Goal: Transaction & Acquisition: Purchase product/service

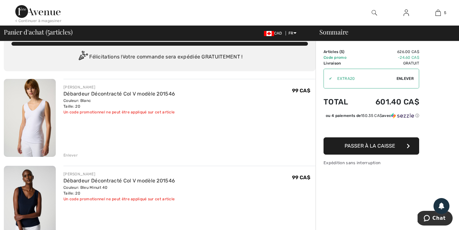
scroll to position [15, 0]
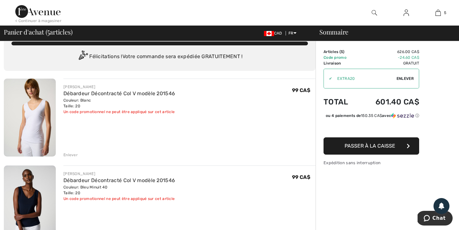
click at [28, 127] on img at bounding box center [30, 117] width 52 height 78
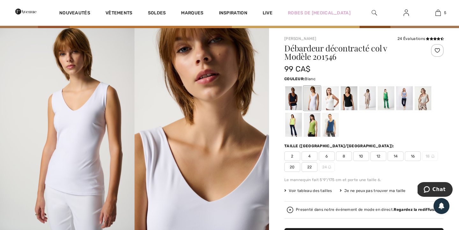
scroll to position [35, 0]
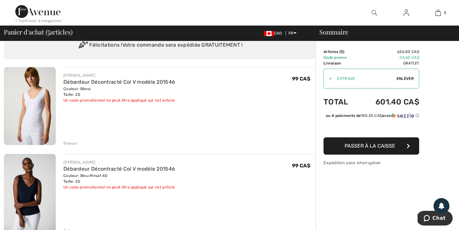
scroll to position [26, 0]
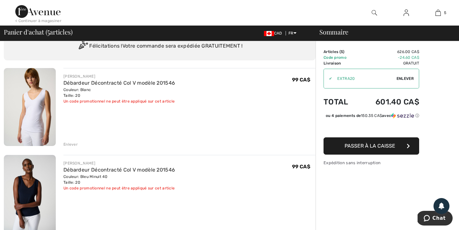
click at [69, 142] on div "Enlever" at bounding box center [70, 144] width 14 height 6
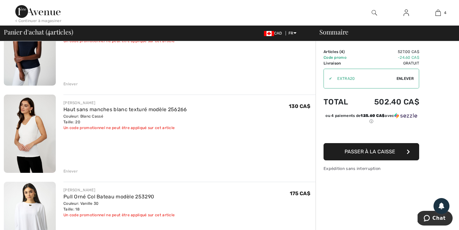
scroll to position [86, 0]
click at [27, 128] on img at bounding box center [30, 133] width 52 height 78
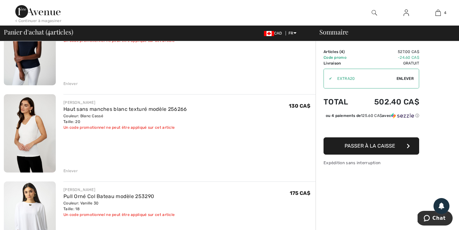
click at [23, 139] on img at bounding box center [30, 133] width 52 height 78
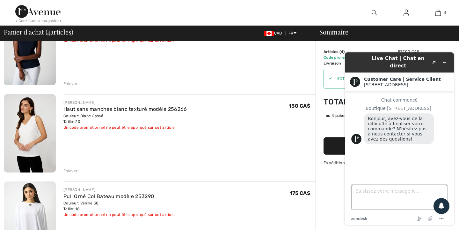
click at [371, 194] on textarea "Saisissez votre message ici..." at bounding box center [400, 197] width 96 height 24
type textarea "Bonjour, est-ce que le tout est remboursable?"
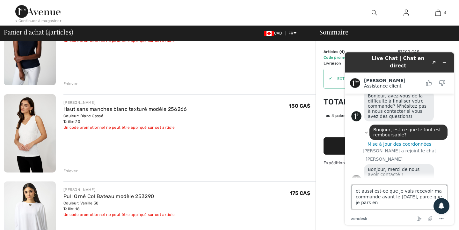
scroll to position [27, 0]
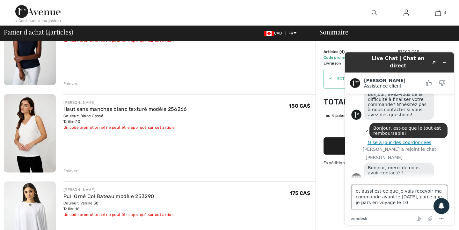
type textarea "et aussi est-ce que je vais recevoir ma commande avant le [DATE], parce que je …"
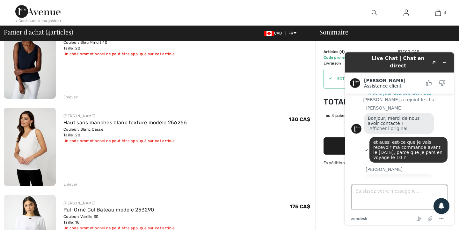
scroll to position [87, 0]
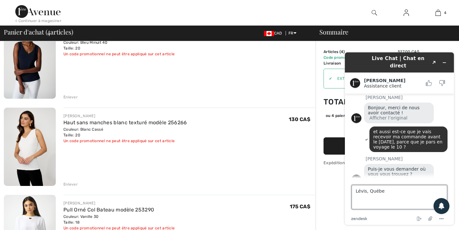
type textarea "Lévis, [GEOGRAPHIC_DATA]"
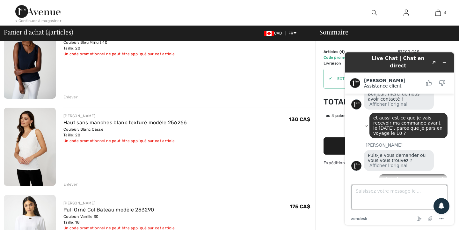
scroll to position [100, 0]
type textarea "5"
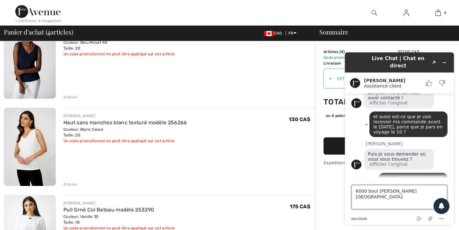
type textarea "6000 boul [PERSON_NAME]"
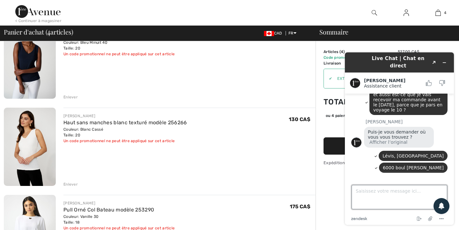
click at [401, 187] on textarea "Saisissez votre message ici..." at bounding box center [400, 197] width 96 height 24
type textarea "G6Y 0H6"
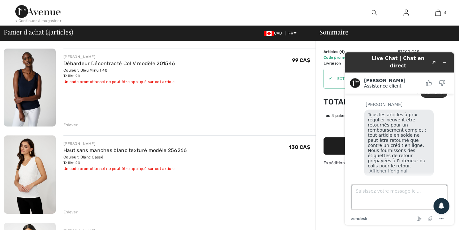
scroll to position [50, 0]
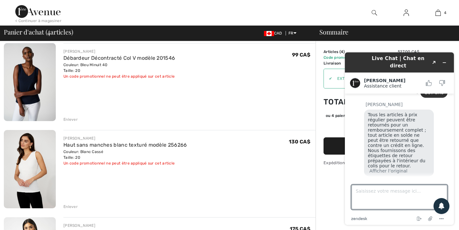
click at [42, 156] on img at bounding box center [30, 169] width 52 height 78
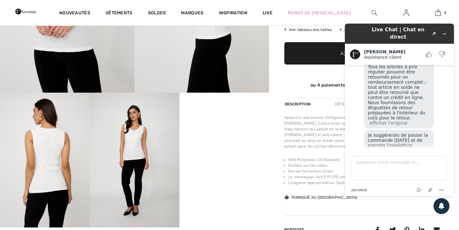
scroll to position [191, 0]
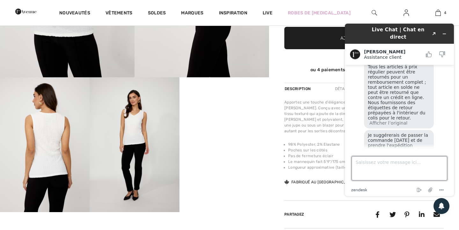
click at [371, 164] on textarea "Saisissez votre message ici..." at bounding box center [400, 168] width 96 height 24
click at [386, 163] on textarea "Super Mer ci" at bounding box center [400, 168] width 96 height 24
drag, startPoint x: 360, startPoint y: 163, endPoint x: 343, endPoint y: 164, distance: 17.3
click at [343, 164] on div "Live Chat | Chat en direct Created with Sketch. Giuliano Assistance client Assi…" at bounding box center [399, 109] width 119 height 182
click at [430, 162] on textarea "combien coûte l'expédition express Super Merci" at bounding box center [400, 168] width 96 height 24
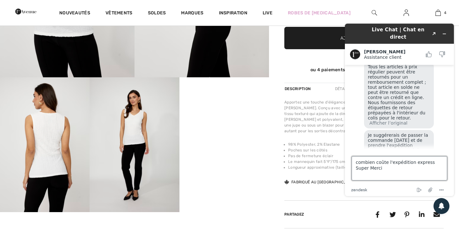
drag, startPoint x: 430, startPoint y: 162, endPoint x: 430, endPoint y: 168, distance: 6.1
click at [431, 169] on textarea "combien coûte l'expédition express Super Merci" at bounding box center [400, 168] width 96 height 24
click at [356, 163] on textarea "combien coûte l'expédition express" at bounding box center [400, 168] width 96 height 24
paste textarea "Super Merci"
type textarea "Super Mercicombien coûte l'expédition express"
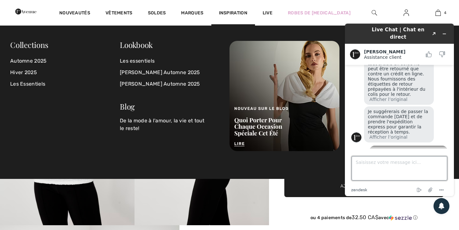
scroll to position [45, 0]
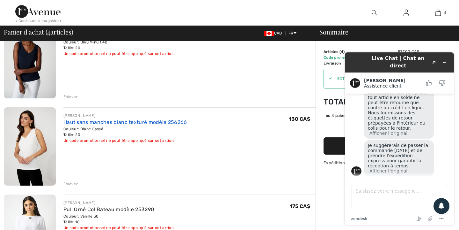
scroll to position [72, 0]
click at [153, 123] on link "Haut sans manches blanc texturé modèle 256266" at bounding box center [125, 123] width 124 height 6
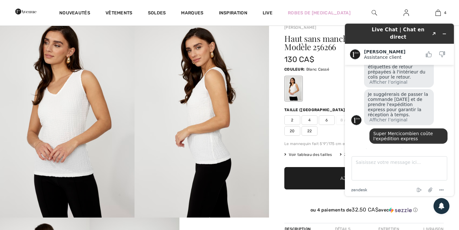
scroll to position [52, 0]
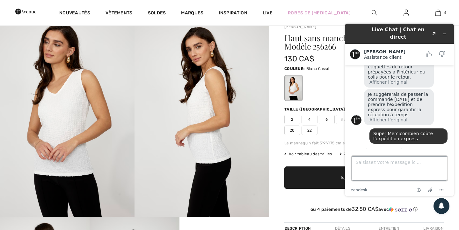
click at [380, 167] on textarea "Saisissez votre message ici..." at bounding box center [400, 168] width 96 height 24
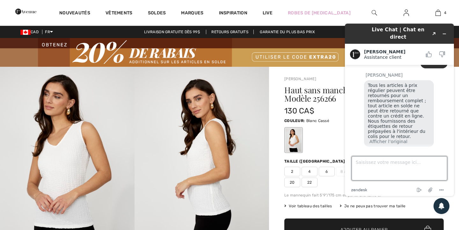
scroll to position [206, 0]
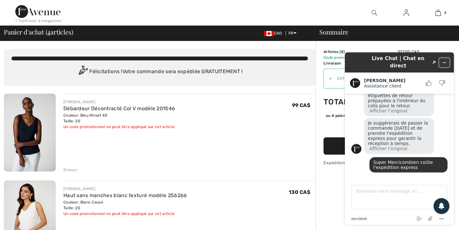
click at [445, 60] on icon "Réduire le widget" at bounding box center [444, 62] width 4 height 4
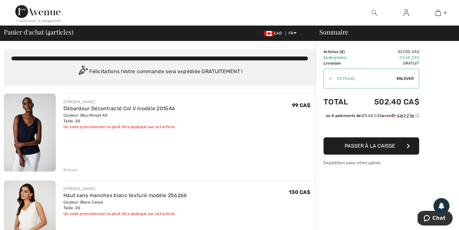
click at [431, 210] on iframe at bounding box center [435, 218] width 35 height 16
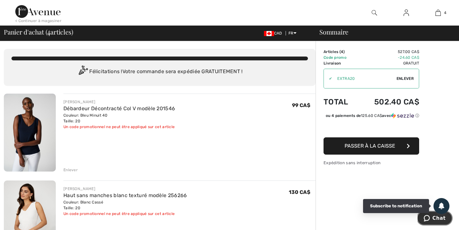
click at [434, 220] on span "Chat" at bounding box center [439, 218] width 13 height 6
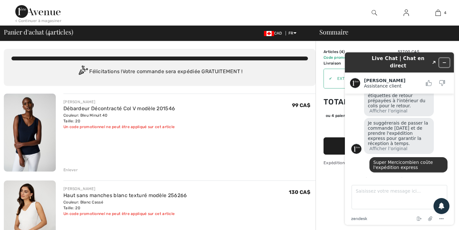
click at [446, 62] on icon "Réduire le widget" at bounding box center [444, 62] width 3 height 0
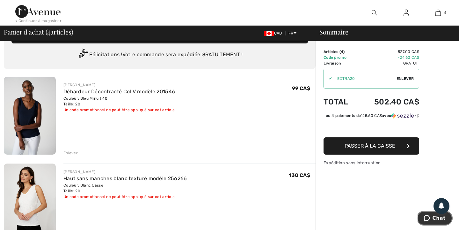
scroll to position [0, 0]
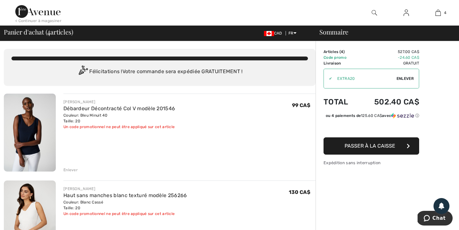
click at [82, 114] on div "Couleur: Bleu Minuit 40 Taille: 20" at bounding box center [119, 117] width 112 height 11
click at [28, 122] on img at bounding box center [30, 132] width 52 height 78
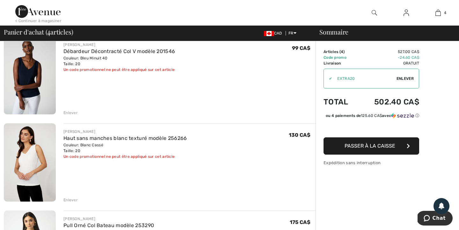
scroll to position [81, 0]
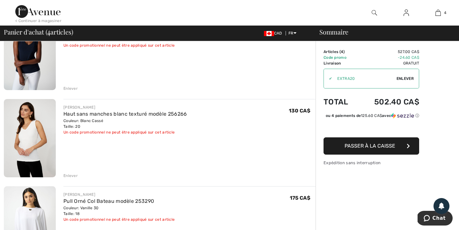
click at [38, 137] on img at bounding box center [30, 138] width 52 height 78
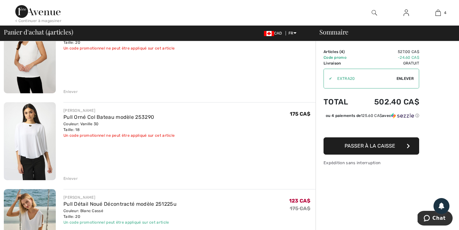
scroll to position [186, 0]
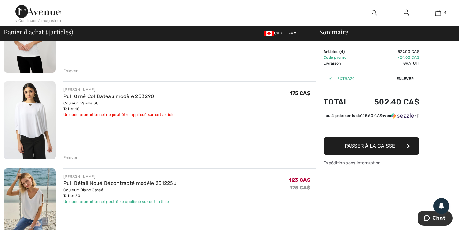
click at [28, 127] on img at bounding box center [30, 120] width 52 height 78
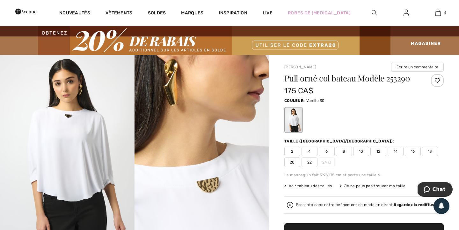
scroll to position [14, 0]
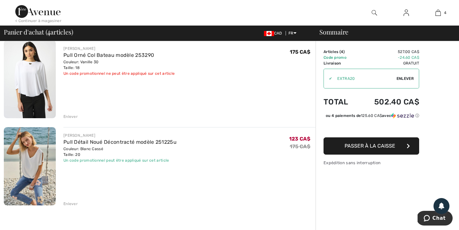
scroll to position [231, 0]
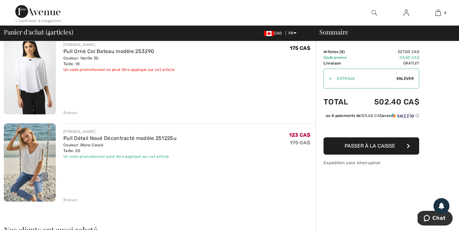
click at [28, 159] on img at bounding box center [30, 162] width 52 height 78
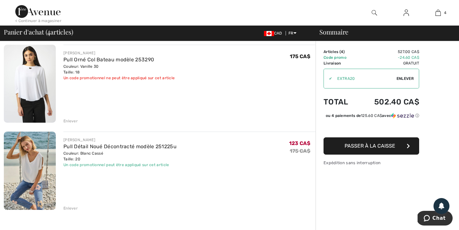
scroll to position [234, 0]
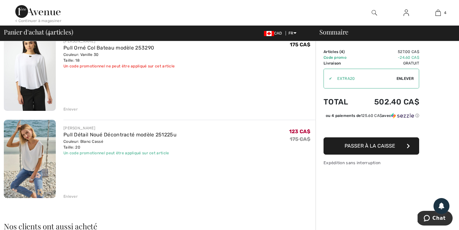
click at [71, 195] on div "Enlever" at bounding box center [70, 196] width 14 height 6
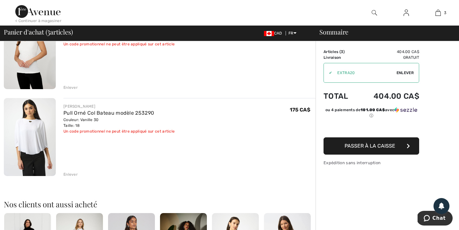
scroll to position [149, 0]
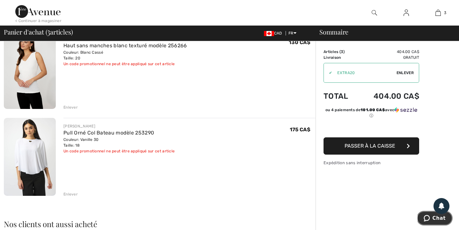
click at [434, 218] on span "Chat" at bounding box center [439, 218] width 13 height 6
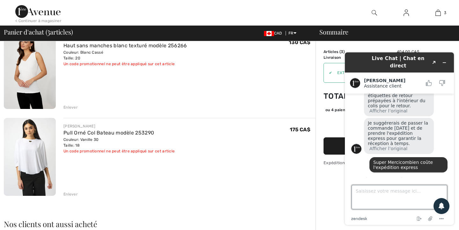
click at [377, 192] on textarea "Saisissez votre message ici..." at bounding box center [400, 197] width 96 height 24
type textarea "je crois que les 3 articles qui sont dans mon panier ne sont pas en solde, donc…"
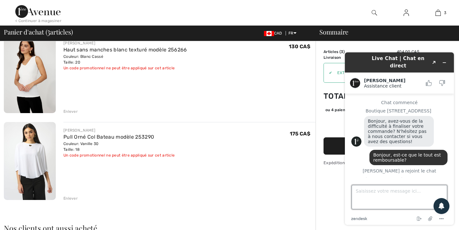
scroll to position [148, 0]
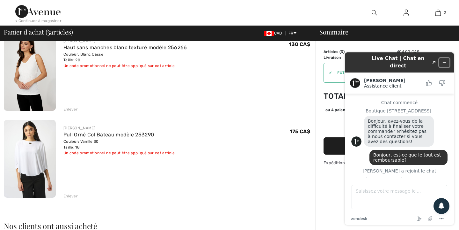
click at [445, 60] on icon "Réduire le widget" at bounding box center [444, 62] width 4 height 4
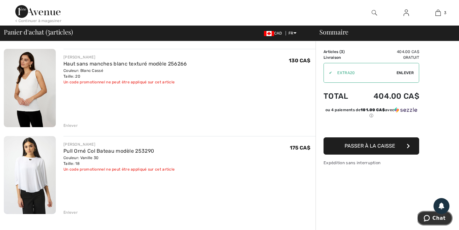
scroll to position [132, 0]
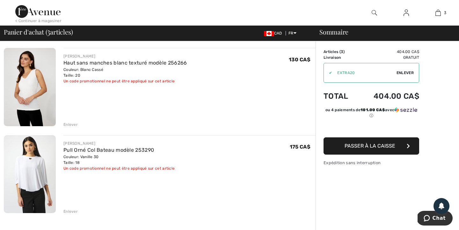
click at [371, 146] on span "Passer à la caisse" at bounding box center [370, 145] width 51 height 6
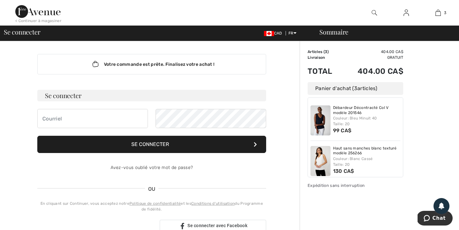
click at [422, 144] on div "Sommaire Description Articles ( 3 ) 404.00 CA$ Code promo 0.00 CA$ Livraison Gr…" at bounding box center [379, 232] width 159 height 382
click at [73, 93] on h3 "Se connecter" at bounding box center [151, 95] width 229 height 11
click at [53, 114] on input "email" at bounding box center [92, 118] width 111 height 19
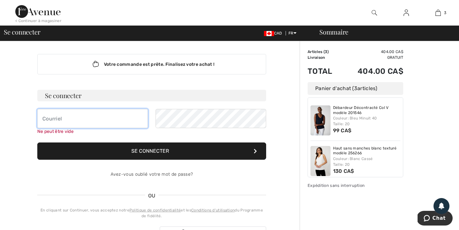
type input "[EMAIL_ADDRESS][DOMAIN_NAME]"
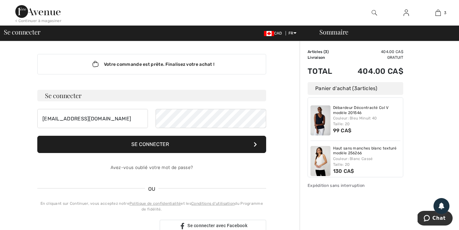
click at [154, 143] on button "Se connecter" at bounding box center [151, 143] width 229 height 17
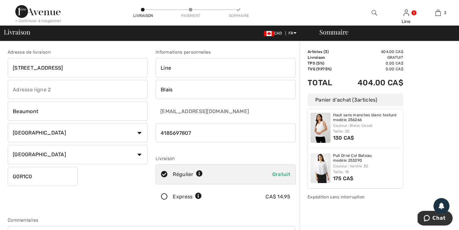
scroll to position [44, 0]
click at [436, 217] on span "Chat" at bounding box center [439, 218] width 13 height 6
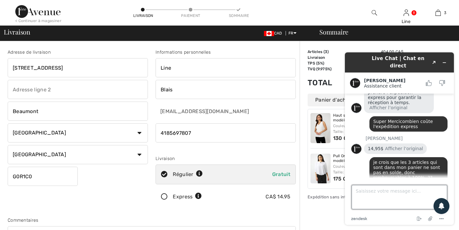
click at [376, 193] on textarea "Saisissez votre message ici..." at bounding box center [400, 197] width 96 height 24
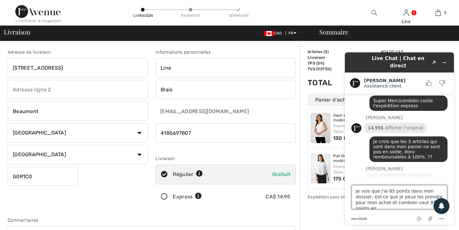
scroll to position [2, 0]
type textarea "Je vois que j'ai 85 points dans mon dossier, est-ce que je peux les prendre pou…"
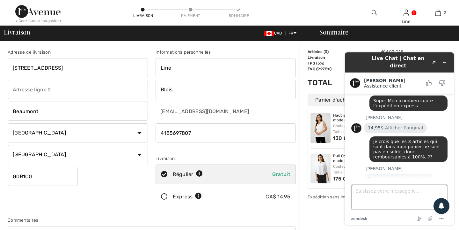
scroll to position [366, 0]
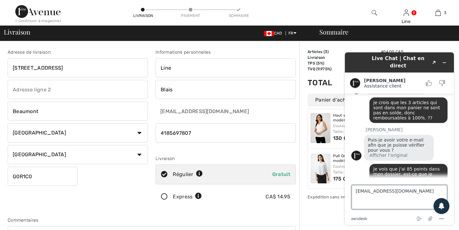
type textarea "[EMAIL_ADDRESS][DOMAIN_NAME]"
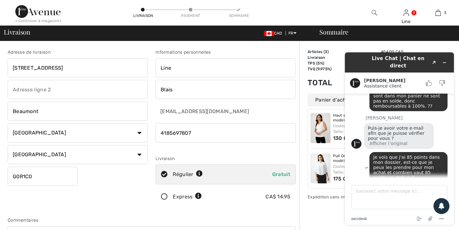
click at [308, 8] on div "< Continuer à magasiner Livraison Paiement Sommaire Line Salut, Line! 85 Points…" at bounding box center [229, 13] width 459 height 26
drag, startPoint x: 57, startPoint y: 68, endPoint x: 0, endPoint y: 67, distance: 57.4
click at [0, 67] on div "Adresse de livraison 2 rue Bellevue Beaumont Pays Canada États-Unis Afghanistan…" at bounding box center [229, 234] width 459 height 386
drag, startPoint x: 48, startPoint y: 65, endPoint x: 0, endPoint y: 65, distance: 48.1
click at [0, 65] on div "Adresse de livraison 2 rue Bellevue Beaumont Pays Canada États-Unis Afghanistan…" at bounding box center [229, 234] width 459 height 386
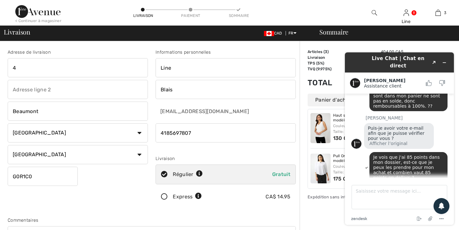
scroll to position [415, 0]
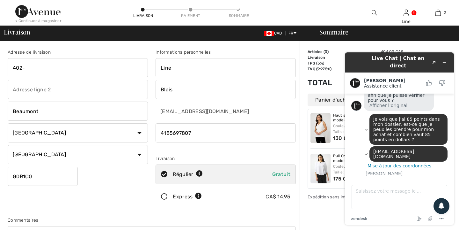
type input "402-6000 Boul. Étienne-Dallaire"
drag, startPoint x: 42, startPoint y: 113, endPoint x: 0, endPoint y: 114, distance: 42.4
click at [0, 114] on div "Adresse de livraison 402-6000 Boul. Étienne-Dallaire Beaumont Pays Canada États…" at bounding box center [229, 234] width 459 height 386
type input "Lévis"
click at [23, 135] on select "Pays Canada États-Unis Afghanistan Afrique du Sud Aland Albanie Algérie Allemag…" at bounding box center [78, 132] width 140 height 19
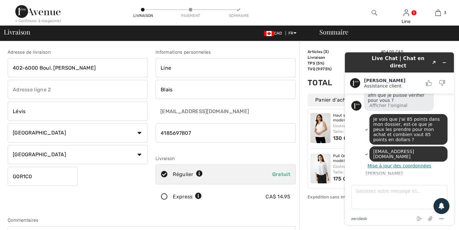
click at [51, 155] on select "État/Province Alberta Colombie-Britannique Ile-du-Prince-Edward Manitoba Nouvea…" at bounding box center [78, 154] width 140 height 19
click at [8, 145] on select "État/Province Alberta Colombie-Britannique Ile-du-Prince-Edward Manitoba Nouvea…" at bounding box center [78, 154] width 140 height 19
drag, startPoint x: 34, startPoint y: 177, endPoint x: 0, endPoint y: 176, distance: 34.4
click at [0, 176] on div "Adresse de livraison 402-6000 Boul. Étienne-Dallaire Lévis Pays Canada États-Un…" at bounding box center [229, 234] width 459 height 386
type input "G6Y0H6"
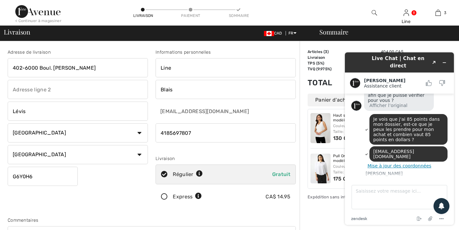
click at [105, 200] on div "Adresse de livraison 402-6000 Boul. Étienne-Dallaire Lévis Pays Canada États-Un…" at bounding box center [78, 129] width 148 height 160
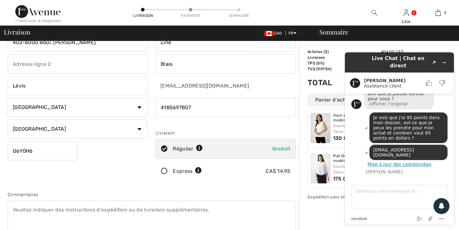
scroll to position [27, 0]
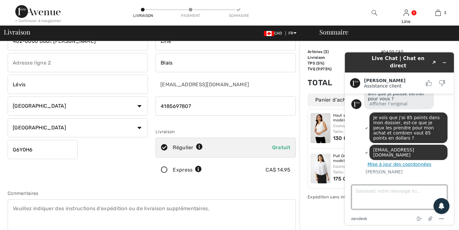
click at [368, 193] on textarea "Saisissez votre message ici..." at bounding box center [400, 197] width 96 height 24
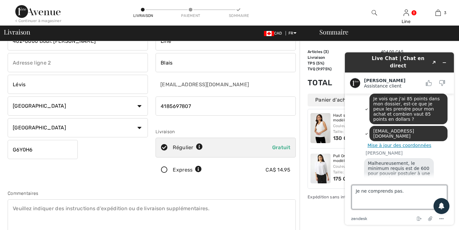
scroll to position [443, 0]
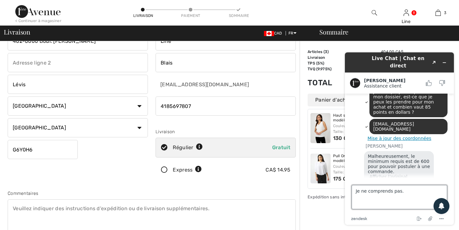
drag, startPoint x: 401, startPoint y: 190, endPoint x: 328, endPoint y: 193, distance: 72.4
click at [340, 193] on html "Live Chat | Chat en direct Created with Sketch. Giuliano Assistance client Assi…" at bounding box center [399, 138] width 119 height 182
type textarea "Super Merci beaucoup de votre aide. Bonne journée!"
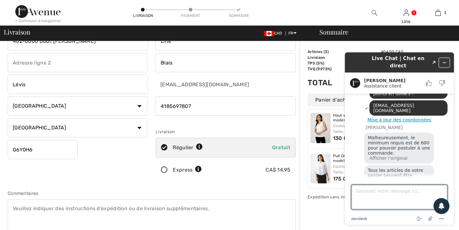
click at [447, 59] on button "Réduire le widget" at bounding box center [444, 62] width 10 height 9
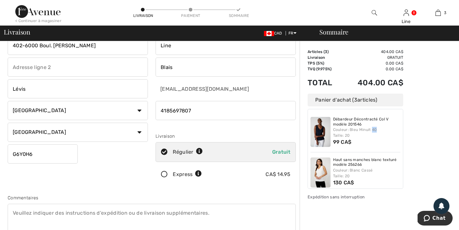
scroll to position [19, 0]
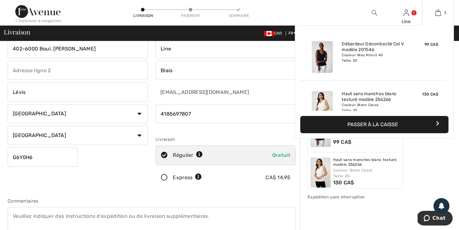
click at [437, 9] on img at bounding box center [437, 13] width 5 height 8
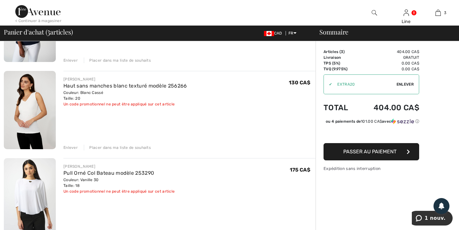
scroll to position [110, 0]
click at [370, 160] on button "Passer au paiement" at bounding box center [372, 151] width 96 height 17
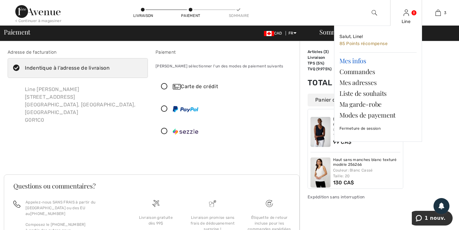
click at [354, 60] on link "Mes infos" at bounding box center [377, 60] width 77 height 11
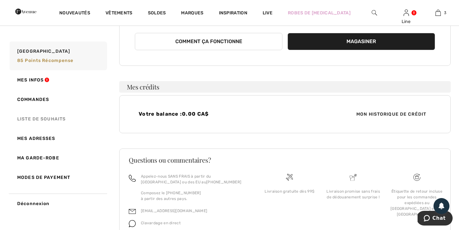
scroll to position [112, 0]
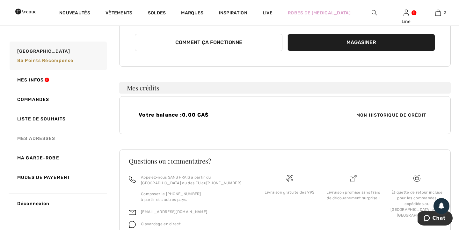
click at [37, 136] on link "Mes adresses" at bounding box center [57, 137] width 99 height 19
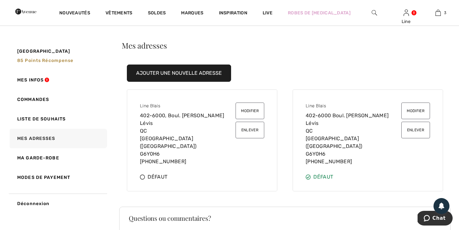
scroll to position [0, 0]
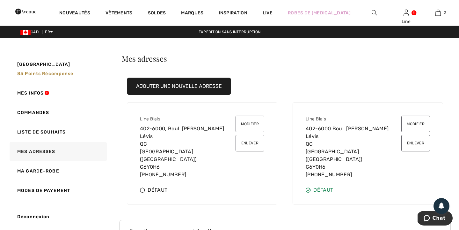
click at [415, 142] on button "Enlever" at bounding box center [415, 143] width 29 height 17
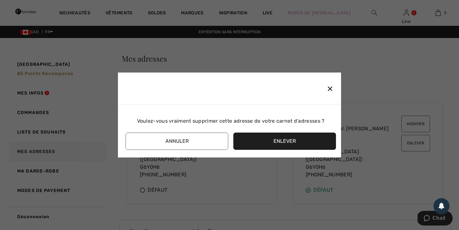
click at [277, 144] on button "Enlever" at bounding box center [284, 140] width 103 height 17
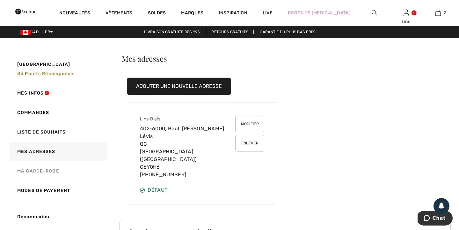
click at [36, 169] on link "Ma garde-robe" at bounding box center [57, 170] width 99 height 19
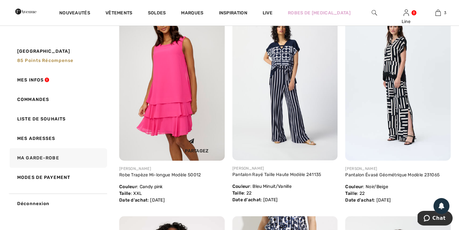
scroll to position [107, 0]
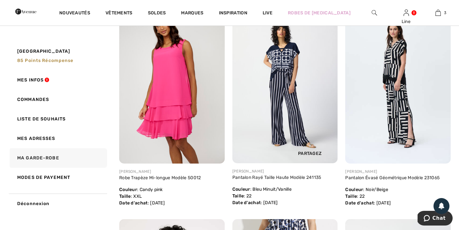
click at [285, 60] on img at bounding box center [285, 84] width 106 height 158
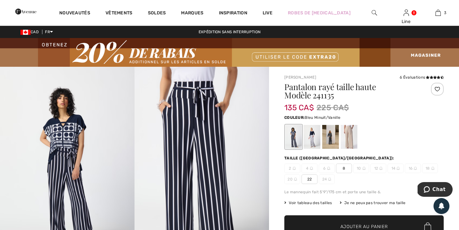
click at [61, 137] on img at bounding box center [67, 168] width 135 height 202
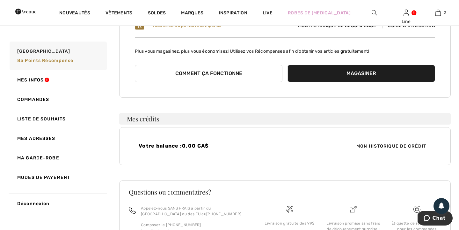
scroll to position [90, 0]
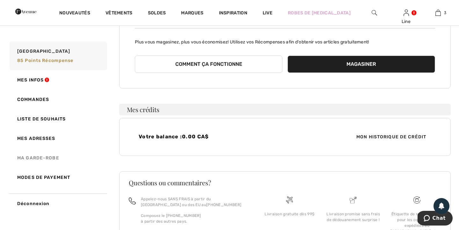
click at [44, 158] on link "Ma garde-robe" at bounding box center [57, 157] width 99 height 19
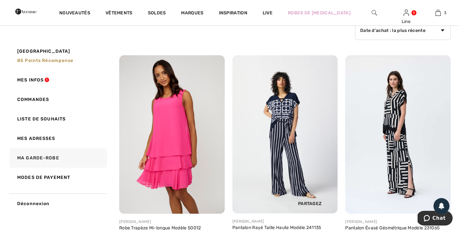
scroll to position [54, 0]
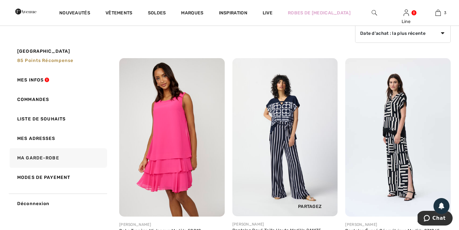
click at [286, 112] on img at bounding box center [285, 137] width 106 height 158
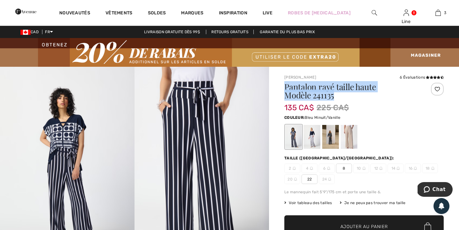
drag, startPoint x: 334, startPoint y: 95, endPoint x: 283, endPoint y: 84, distance: 52.1
copy h1 "Pantalon rayé taille haute Modèle 241135"
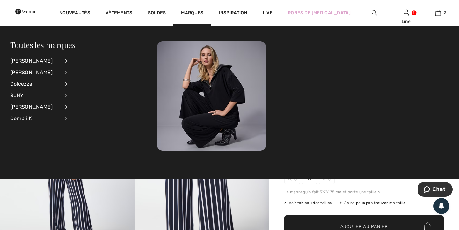
click at [373, 12] on img at bounding box center [374, 13] width 5 height 8
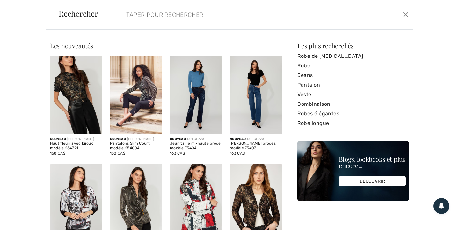
paste input "Pantalon rayé taille haute Modèle 241135"
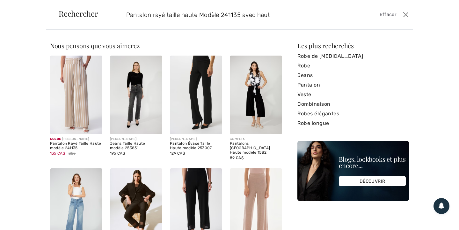
type input "Pantalon rayé taille haute Modèle 241135 avec haut"
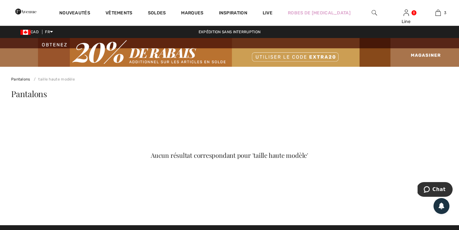
click at [373, 11] on img at bounding box center [374, 13] width 5 height 8
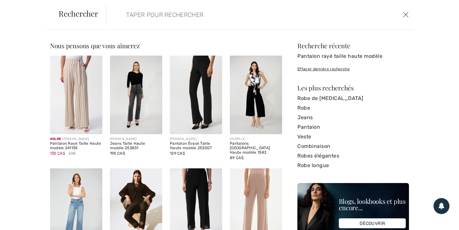
paste input "Pantalon rayé taille haute Modèle 241135"
type input "Pantalon rayé taille haute Modèle 241135"
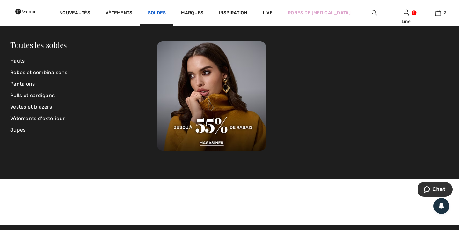
click at [166, 12] on link "Soldes" at bounding box center [157, 13] width 18 height 7
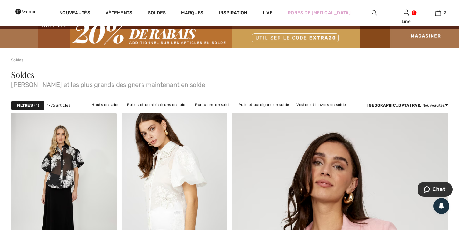
scroll to position [41, 0]
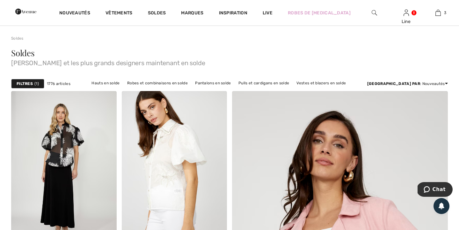
click at [35, 85] on span "1" at bounding box center [36, 84] width 4 height 6
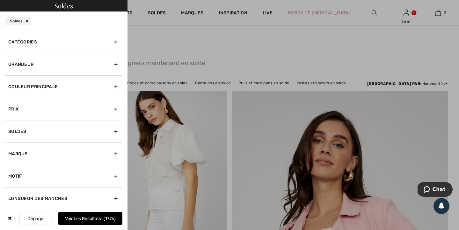
click at [27, 60] on div "Grandeur" at bounding box center [63, 64] width 117 height 22
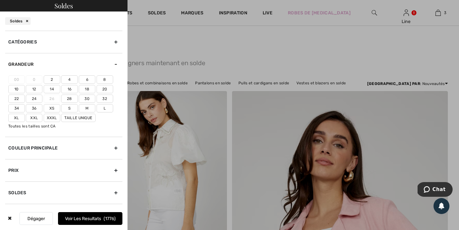
click at [106, 90] on label "20" at bounding box center [105, 89] width 17 height 8
click at [0, 0] on input"] "20" at bounding box center [0, 0] width 0 height 0
click at [35, 116] on label "Xxl" at bounding box center [34, 117] width 17 height 8
click at [0, 0] on input"] "Xxl" at bounding box center [0, 0] width 0 height 0
click at [54, 148] on div "Couleur Principale" at bounding box center [63, 147] width 117 height 22
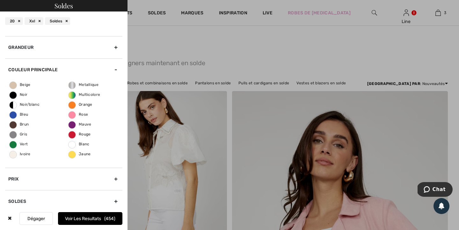
scroll to position [18, 0]
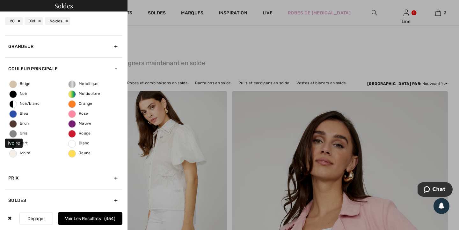
click at [14, 153] on span "Ivoire" at bounding box center [20, 152] width 21 height 4
click at [0, 0] on input "Ivoire" at bounding box center [0, 0] width 0 height 0
click at [12, 155] on label "Ivoire" at bounding box center [13, 153] width 8 height 8
click at [0, 0] on input "Ivoire" at bounding box center [0, 0] width 0 height 0
click at [72, 142] on span "Blanc" at bounding box center [79, 143] width 21 height 4
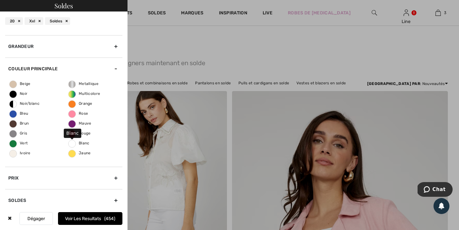
click at [0, 0] on input "Blanc" at bounding box center [0, 0] width 0 height 0
click at [14, 113] on span "Bleu" at bounding box center [19, 113] width 18 height 4
click at [0, 0] on input "Bleu" at bounding box center [0, 0] width 0 height 0
click at [97, 215] on button "Voir les resultats 127" at bounding box center [90, 218] width 64 height 13
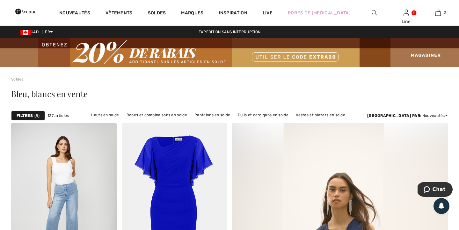
click at [33, 114] on div "Filtres 5" at bounding box center [28, 116] width 34 height 10
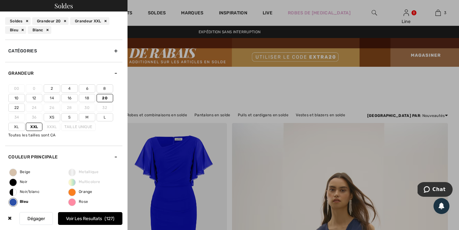
click at [23, 50] on div "Catégories" at bounding box center [63, 51] width 117 height 22
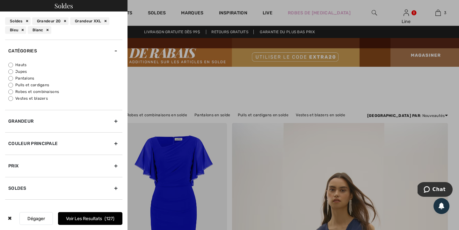
click at [11, 62] on input "Hauts" at bounding box center [10, 64] width 5 height 5
radio input "true"
click at [82, 216] on button "Voir les resultats 29" at bounding box center [90, 218] width 64 height 13
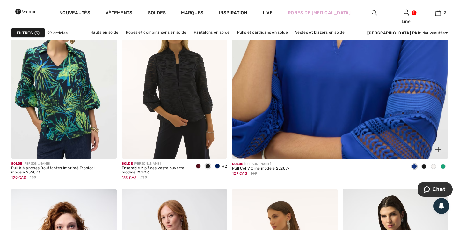
scroll to position [311, 0]
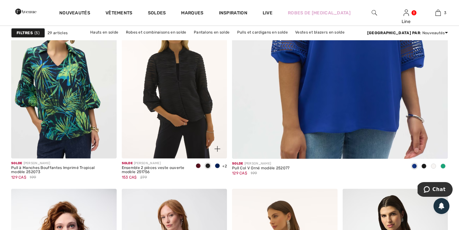
click at [199, 165] on span at bounding box center [198, 165] width 5 height 5
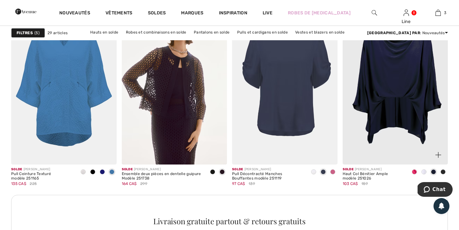
scroll to position [683, 0]
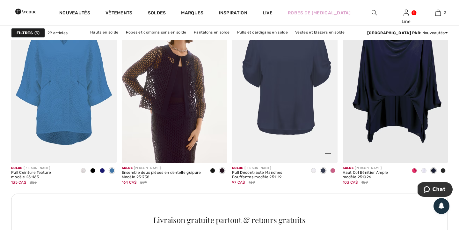
click at [314, 168] on span at bounding box center [313, 170] width 5 height 5
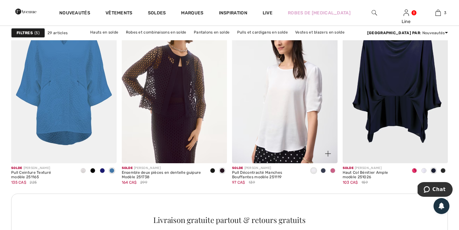
scroll to position [691, 0]
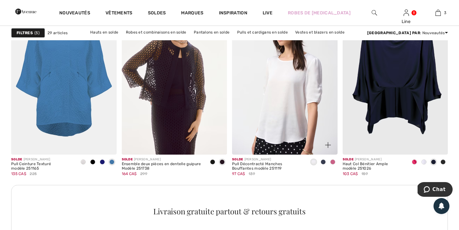
click at [333, 160] on span at bounding box center [332, 161] width 5 height 5
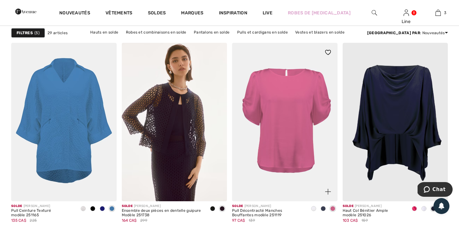
scroll to position [649, 0]
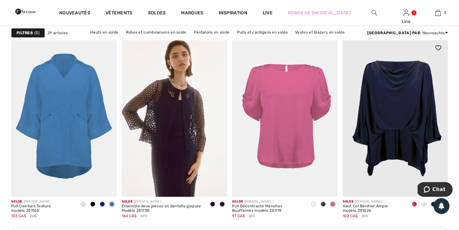
click at [416, 203] on span at bounding box center [414, 203] width 5 height 5
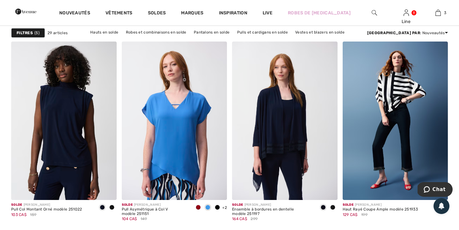
scroll to position [881, 0]
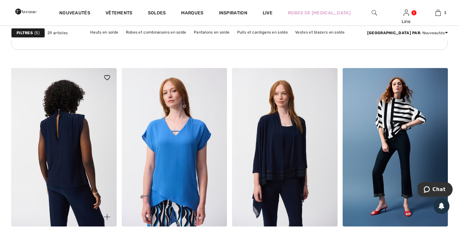
click at [66, 177] on img at bounding box center [64, 147] width 106 height 158
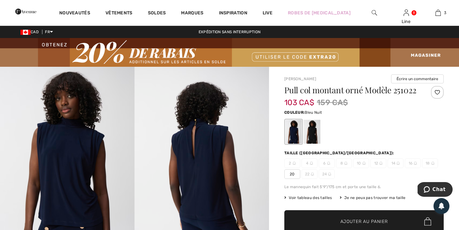
click at [293, 174] on span "20" at bounding box center [292, 174] width 16 height 10
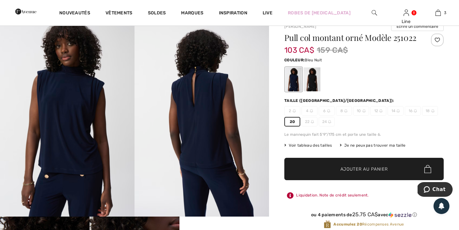
scroll to position [66, 0]
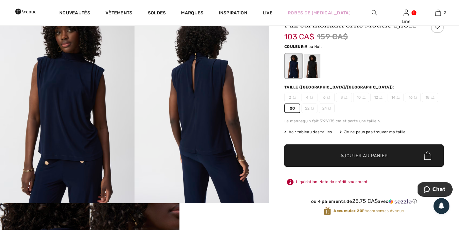
click at [358, 156] on span "Ajouter au panier" at bounding box center [363, 155] width 47 height 7
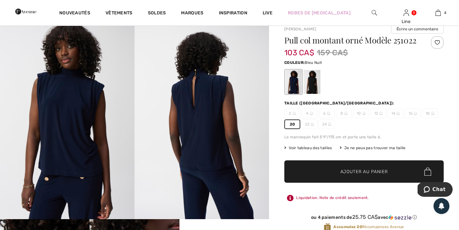
scroll to position [0, 0]
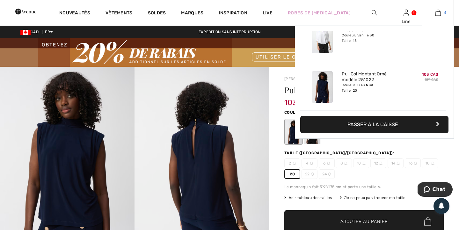
click at [441, 11] on link "4" at bounding box center [437, 13] width 31 height 8
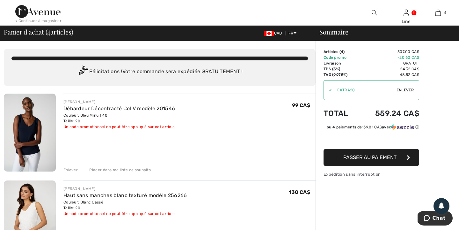
click at [72, 170] on div "Enlever" at bounding box center [70, 170] width 14 height 6
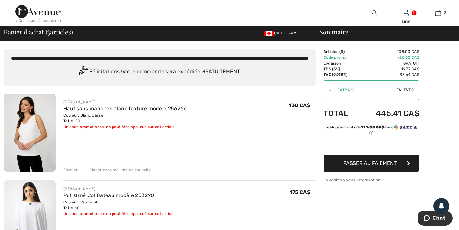
click at [375, 164] on span "Passer au paiement" at bounding box center [369, 163] width 53 height 6
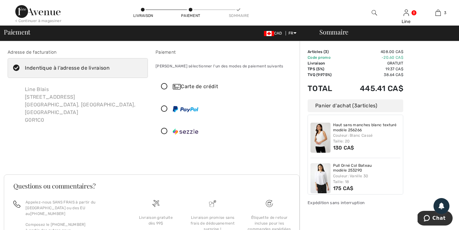
click at [19, 66] on icon at bounding box center [16, 68] width 17 height 7
click at [110, 66] on input "Indentique à l'adresse de livraison" at bounding box center [112, 67] width 4 height 19
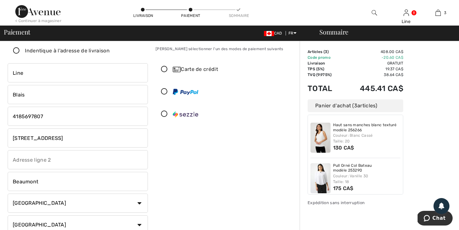
scroll to position [13, 0]
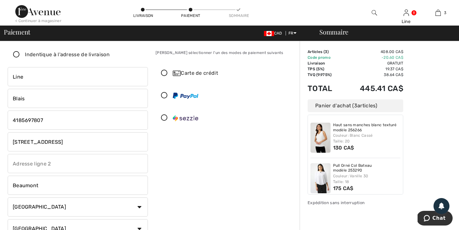
click at [18, 55] on icon at bounding box center [16, 54] width 17 height 7
click at [110, 55] on input "Indentique à l'adresse de livraison" at bounding box center [112, 54] width 4 height 19
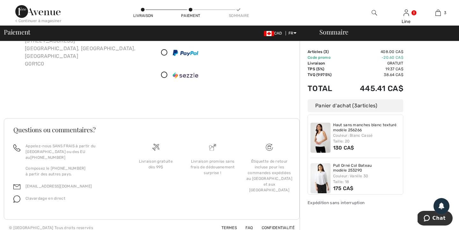
scroll to position [0, 0]
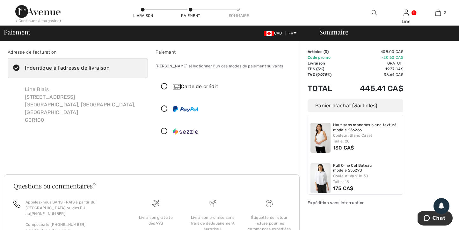
checkbox input "true"
click at [25, 13] on img at bounding box center [37, 11] width 45 height 13
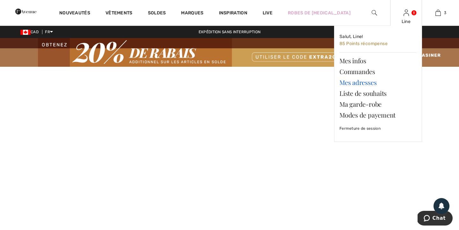
click at [351, 82] on link "Mes adresses" at bounding box center [377, 82] width 77 height 11
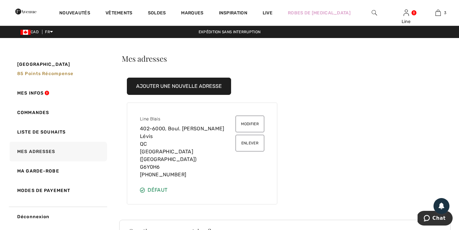
click at [204, 95] on div "Ajouter une nouvelle adresse" at bounding box center [285, 86] width 332 height 33
click at [199, 83] on button "Ajouter une nouvelle adresse" at bounding box center [179, 85] width 104 height 17
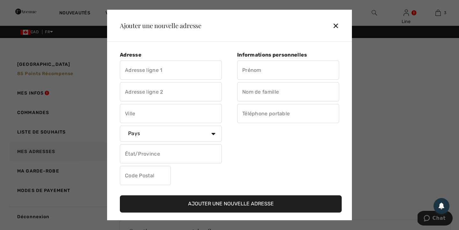
click at [150, 71] on input "text" at bounding box center [171, 70] width 102 height 19
type input "402-6000 Boul. Étienne-Dallaire"
type input "Lévis"
select select "CA"
type input "G6Y0H6"
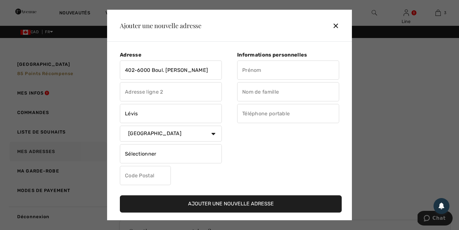
type input "Line"
type input "Blais"
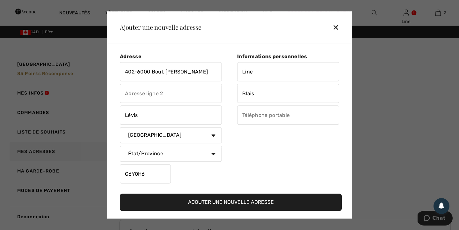
click at [222, 202] on button "Ajouter une nouvelle adresse" at bounding box center [231, 201] width 222 height 17
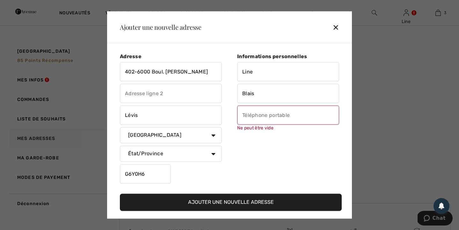
scroll to position [54, 0]
click at [260, 114] on input "text" at bounding box center [288, 115] width 102 height 19
type input "4185697807"
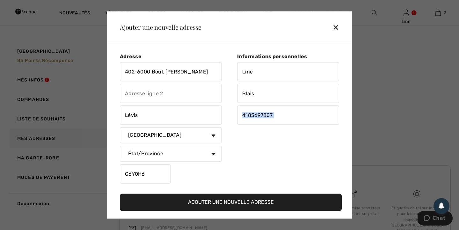
click at [300, 135] on div "Informations personnelles Line Blais 4185697807" at bounding box center [285, 119] width 110 height 132
drag, startPoint x: 276, startPoint y: 115, endPoint x: 224, endPoint y: 116, distance: 52.0
click at [224, 115] on div "Adresse 402-6000 Boul. Étienne-Dallaire Lévis Pays Canada États-Unis Afghanista…" at bounding box center [231, 120] width 232 height 145
click at [247, 150] on div "Informations personnelles Line Blais 4185697807" at bounding box center [285, 119] width 110 height 132
click at [214, 201] on button "Ajouter une nouvelle adresse" at bounding box center [231, 201] width 222 height 17
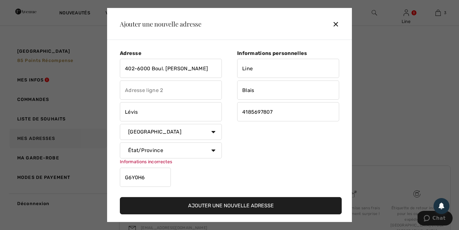
click at [164, 152] on select "État/Province Alberta Colombie-Britannique Ile-du-Prince-Edward Manitoba Nouvea…" at bounding box center [171, 150] width 102 height 16
select select "QC"
click at [120, 142] on select "État/Province Alberta Colombie-Britannique Ile-du-Prince-Edward Manitoba Nouvea…" at bounding box center [171, 150] width 102 height 16
click at [198, 206] on button "Ajouter une nouvelle adresse" at bounding box center [231, 205] width 222 height 17
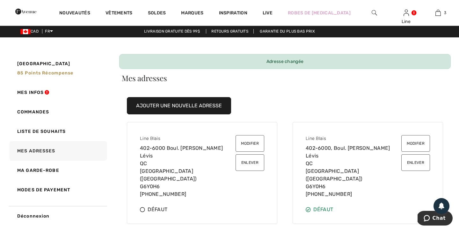
scroll to position [0, 0]
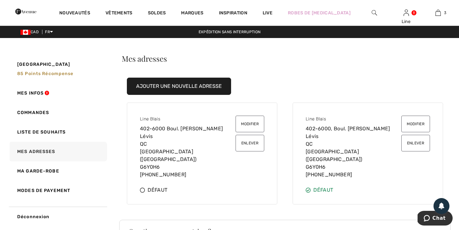
click at [142, 187] on icon at bounding box center [142, 189] width 5 height 5
click at [418, 142] on button "Enlever" at bounding box center [415, 143] width 29 height 17
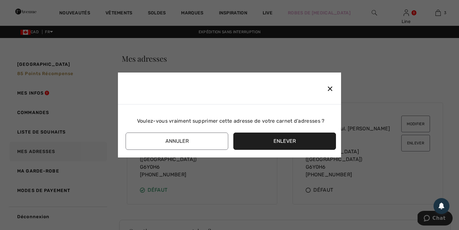
click at [272, 142] on button "Enlever" at bounding box center [284, 140] width 103 height 17
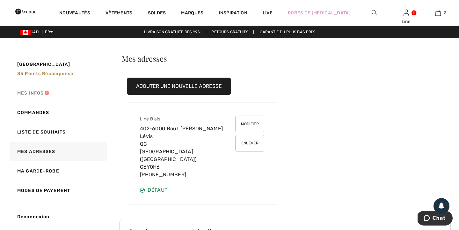
click at [30, 90] on link "Mes infos" at bounding box center [57, 92] width 99 height 19
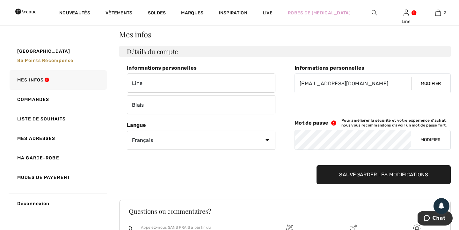
scroll to position [26, 0]
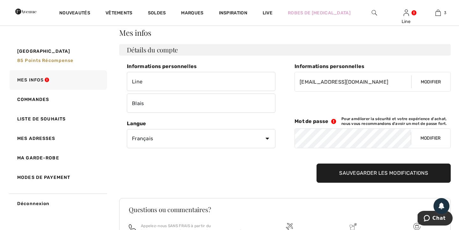
click at [372, 174] on input "Sauvegarder les modifications" at bounding box center [384, 172] width 134 height 19
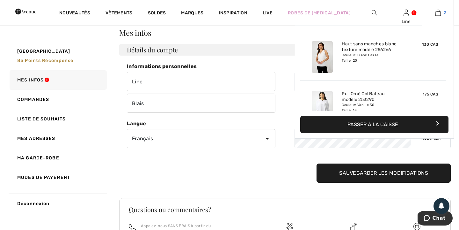
click at [440, 13] on img at bounding box center [437, 13] width 5 height 8
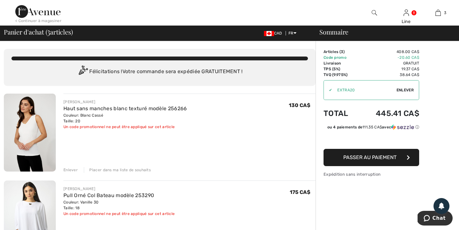
click at [367, 158] on span "Passer au paiement" at bounding box center [369, 157] width 53 height 6
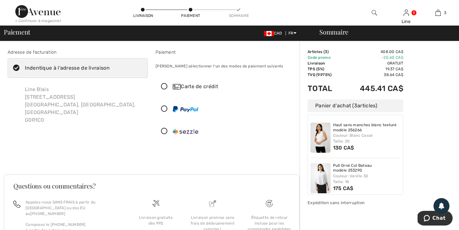
click at [40, 105] on div "Line [PERSON_NAME] [STREET_ADDRESS]" at bounding box center [84, 104] width 128 height 48
click at [40, 105] on div "Line Blais 2 rue Bellevue Beaumont, QC, CA G0R1C0" at bounding box center [84, 104] width 128 height 48
click at [68, 116] on div "Line Blais 2 rue Bellevue Beaumont, QC, CA G0R1C0" at bounding box center [84, 104] width 128 height 48
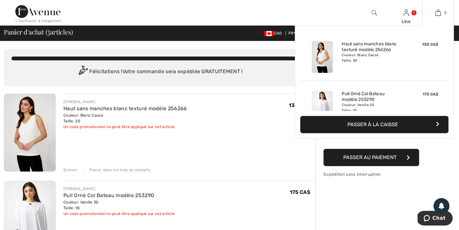
click at [441, 11] on link "3" at bounding box center [437, 13] width 31 height 8
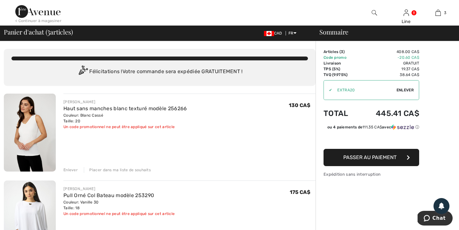
click at [367, 158] on span "Passer au paiement" at bounding box center [369, 157] width 53 height 6
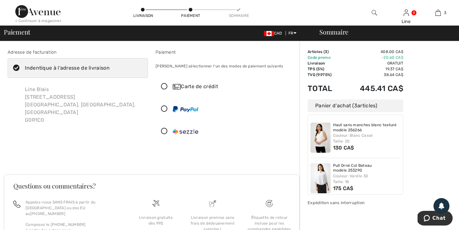
click at [41, 96] on div "Line Blais 2 rue Bellevue Beaumont, QC, CA G0R1C0" at bounding box center [84, 104] width 128 height 48
click at [17, 65] on icon at bounding box center [16, 68] width 17 height 7
click at [110, 65] on input "Indentique à l'adresse de livraison" at bounding box center [112, 67] width 4 height 19
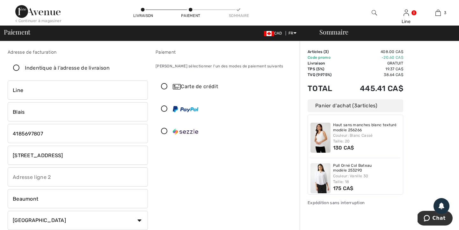
checkbox input "false"
click at [56, 135] on input "phone" at bounding box center [78, 133] width 140 height 19
click at [50, 160] on input "2 rue Bellevue" at bounding box center [78, 154] width 140 height 19
drag, startPoint x: 50, startPoint y: 157, endPoint x: 1, endPoint y: 155, distance: 48.8
click at [1, 155] on div "Adresse de facturation Indentique à l'adresse de livraison Line Blais 2 rue Bel…" at bounding box center [229, 232] width 459 height 382
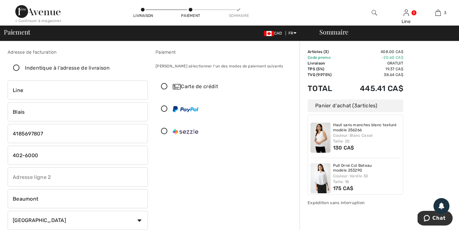
type input "402-6000 Boul. [PERSON_NAME]"
drag, startPoint x: 40, startPoint y: 199, endPoint x: 0, endPoint y: 199, distance: 40.2
click at [0, 199] on div "Adresse de facturation Indentique à l'adresse de livraison Line Blais 2 rue Bel…" at bounding box center [229, 232] width 459 height 382
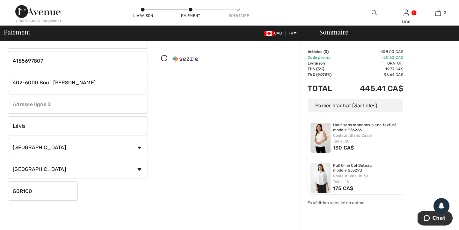
scroll to position [84, 0]
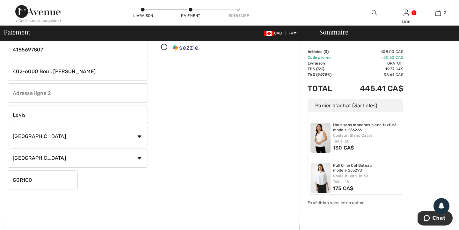
type input "Lévis"
drag, startPoint x: 34, startPoint y: 179, endPoint x: 0, endPoint y: 176, distance: 33.9
click at [0, 176] on div "Adresse de facturation Indentique à l'adresse de livraison Line Blais 2 rue Bel…" at bounding box center [229, 148] width 459 height 382
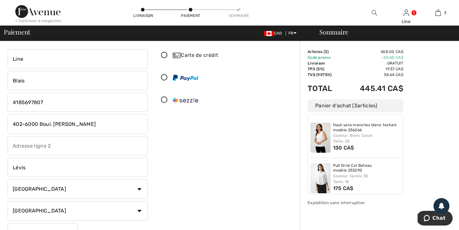
scroll to position [0, 0]
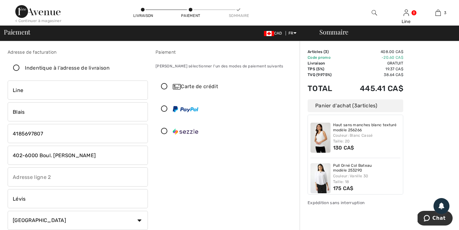
type input "G6Y0H6"
click at [168, 85] on icon at bounding box center [164, 86] width 17 height 7
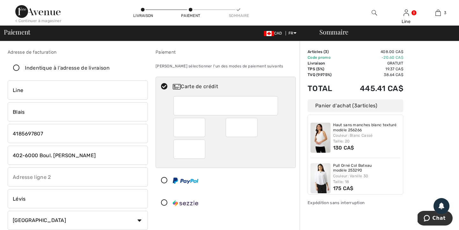
click at [253, 146] on div at bounding box center [225, 148] width 105 height 19
click at [17, 67] on icon at bounding box center [16, 68] width 17 height 7
click at [110, 67] on input "Indentique à l'adresse de livraison" at bounding box center [112, 67] width 4 height 19
checkbox input "true"
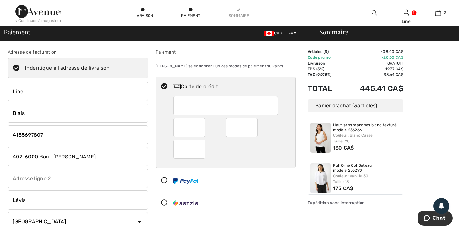
type input "2 rue Bellevue"
type input "Beaumont"
type input "G0R1C0"
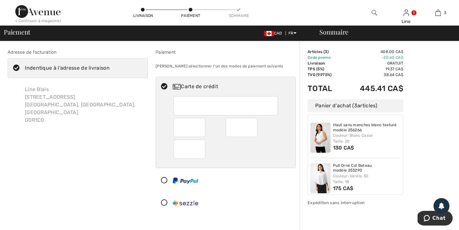
click at [62, 68] on div "Indentique à l'adresse de livraison" at bounding box center [67, 68] width 85 height 8
click at [110, 68] on input "Indentique à l'adresse de livraison" at bounding box center [112, 67] width 4 height 19
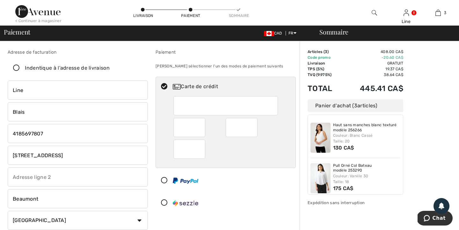
checkbox input "false"
drag, startPoint x: 48, startPoint y: 156, endPoint x: 10, endPoint y: 154, distance: 38.6
click at [10, 154] on input "2 rue Bellevue" at bounding box center [78, 154] width 140 height 19
type input "402-6000 Boul. [PERSON_NAME]"
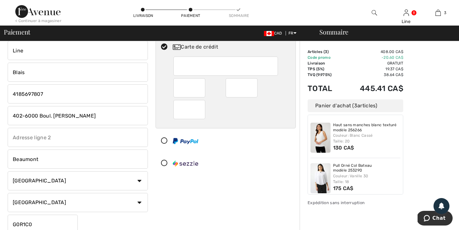
scroll to position [36, 0]
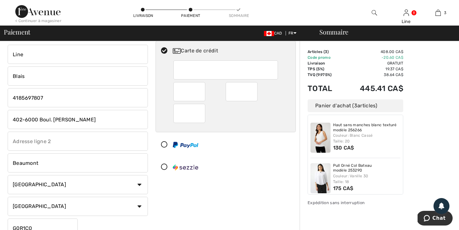
drag, startPoint x: 44, startPoint y: 156, endPoint x: 6, endPoint y: 156, distance: 38.6
click at [6, 156] on div "Adresse de facturation Indentique à l'adresse de livraison Line Blais 2 rue Bel…" at bounding box center [78, 126] width 148 height 227
drag, startPoint x: 45, startPoint y: 167, endPoint x: 46, endPoint y: 151, distance: 16.3
click at [46, 151] on div "Line Blais 402-6000 Boul. Étienne-Dallaire Beaumont Pays Canada États-Unis Afgh…" at bounding box center [78, 141] width 140 height 193
drag, startPoint x: 43, startPoint y: 151, endPoint x: 33, endPoint y: 152, distance: 10.2
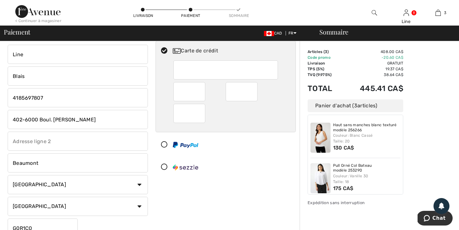
click at [33, 152] on div "Line Blais 402-6000 Boul. Étienne-Dallaire Beaumont Pays Canada États-Unis Afgh…" at bounding box center [78, 141] width 140 height 193
drag, startPoint x: 41, startPoint y: 161, endPoint x: 0, endPoint y: 161, distance: 41.1
click at [0, 161] on div "Adresse de facturation Indentique à l'adresse de livraison Line Blais 2 rue Bel…" at bounding box center [229, 204] width 459 height 399
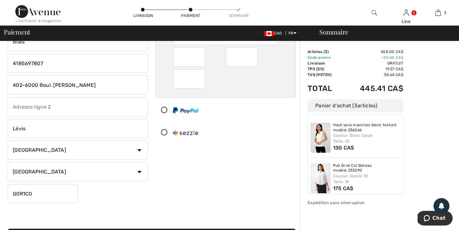
scroll to position [71, 0]
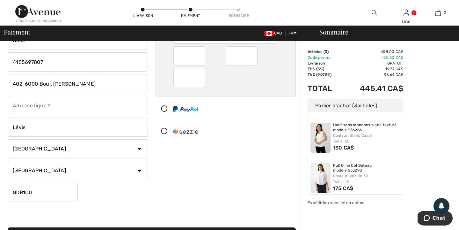
type input "Lévis"
click at [34, 173] on select "État/Province Alberta Colombie-Britannique Ile-du-Prince-Edward Manitoba Nouvea…" at bounding box center [78, 170] width 140 height 19
drag, startPoint x: 37, startPoint y: 191, endPoint x: 0, endPoint y: 189, distance: 37.0
click at [0, 189] on div "Adresse de facturation Indentique à l'adresse de livraison Line Blais 2 rue Bel…" at bounding box center [229, 169] width 459 height 399
type input "G6Y0H6"
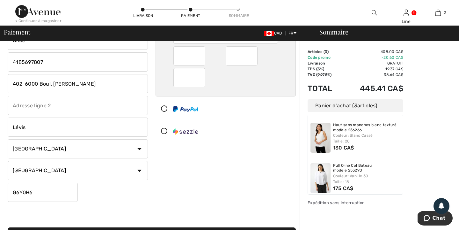
click at [208, 156] on div "Paiement Veuillez sélectionner l'un des modes de paiement suivants Carte de cré…" at bounding box center [226, 90] width 148 height 227
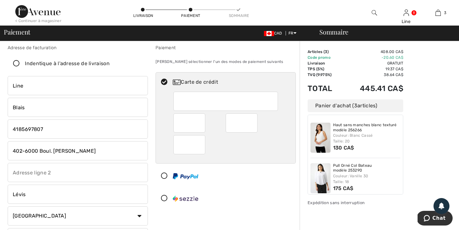
scroll to position [0, 0]
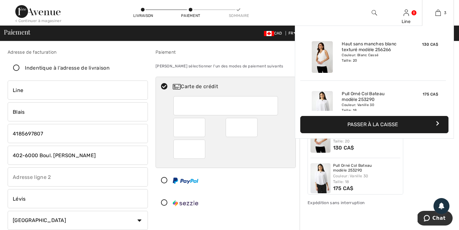
click at [370, 124] on button "Passer à la caisse" at bounding box center [374, 124] width 148 height 17
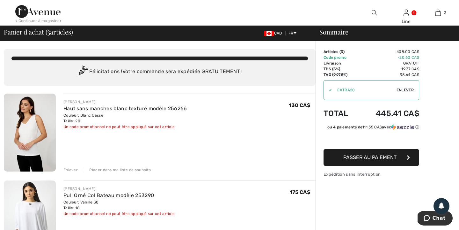
click at [369, 160] on button "Passer au paiement" at bounding box center [372, 157] width 96 height 17
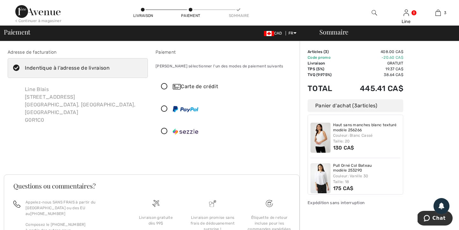
drag, startPoint x: 47, startPoint y: 84, endPoint x: 47, endPoint y: 88, distance: 3.8
click at [47, 84] on div "Line [PERSON_NAME] [STREET_ADDRESS]" at bounding box center [84, 104] width 128 height 48
drag, startPoint x: 52, startPoint y: 99, endPoint x: 210, endPoint y: 75, distance: 160.3
click at [180, 87] on div "Adresse de facturation Indentique à l'adresse de livraison Line Blais 2 rue Bel…" at bounding box center [152, 103] width 296 height 141
click at [207, 66] on div "[PERSON_NAME] sélectionner l'un des modes de paiement suivants" at bounding box center [226, 66] width 140 height 16
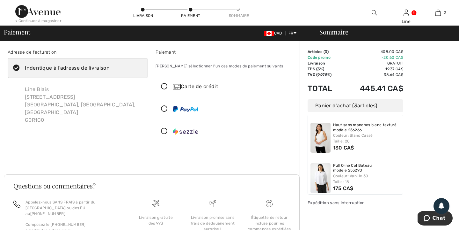
drag, startPoint x: 201, startPoint y: 68, endPoint x: 69, endPoint y: 87, distance: 133.7
click at [87, 84] on div "Adresse de facturation Indentique à l'adresse de livraison Line Blais 2 rue Bel…" at bounding box center [152, 103] width 296 height 141
click at [40, 94] on div "Line Blais 2 rue Bellevue Beaumont, QC, CA G0R1C0" at bounding box center [84, 104] width 128 height 48
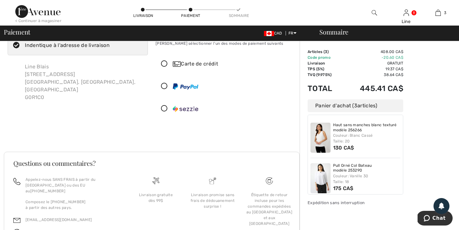
scroll to position [12, 0]
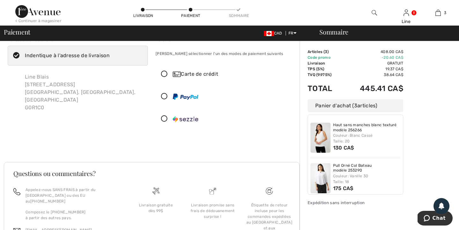
click at [163, 72] on icon at bounding box center [164, 74] width 17 height 7
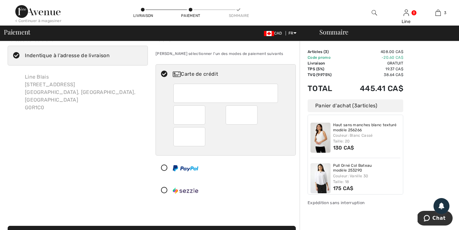
click at [165, 167] on icon at bounding box center [164, 167] width 17 height 7
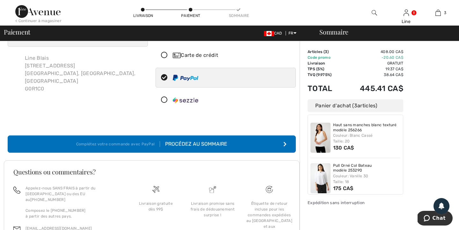
scroll to position [0, 0]
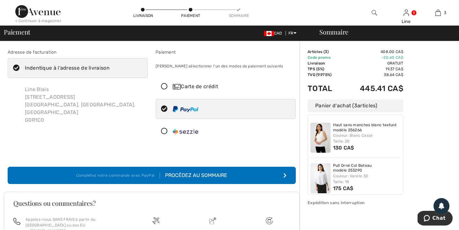
click at [18, 66] on icon at bounding box center [16, 68] width 17 height 7
click at [110, 66] on input "Indentique à l'adresse de livraison" at bounding box center [112, 67] width 4 height 19
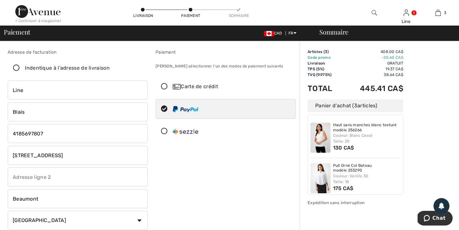
checkbox input "false"
drag, startPoint x: 48, startPoint y: 155, endPoint x: 0, endPoint y: 154, distance: 47.8
click at [41, 151] on input "402" at bounding box center [78, 154] width 140 height 19
type input "402-6000 Boul. [PERSON_NAME]"
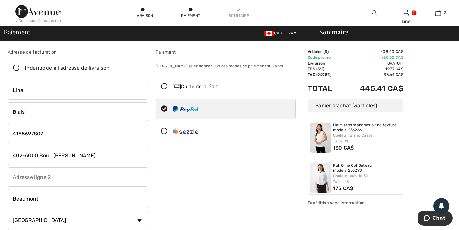
drag, startPoint x: 41, startPoint y: 197, endPoint x: 0, endPoint y: 193, distance: 41.1
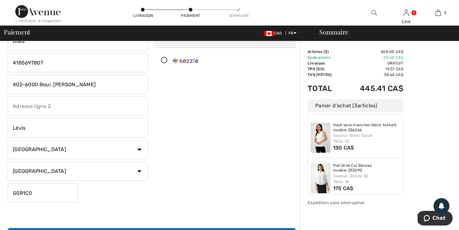
scroll to position [86, 0]
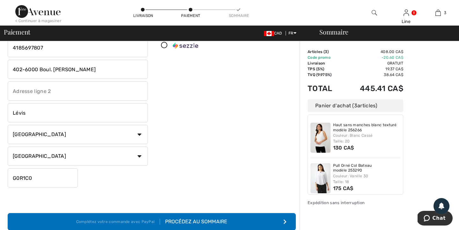
type input "Lévis"
drag, startPoint x: 32, startPoint y: 178, endPoint x: 0, endPoint y: 169, distance: 33.0
click at [0, 177] on div "Adresse de facturation Indentique à l'adresse de livraison Line Blais 2 rue Bel…" at bounding box center [229, 154] width 459 height 399
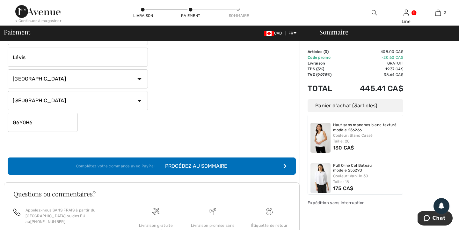
scroll to position [142, 0]
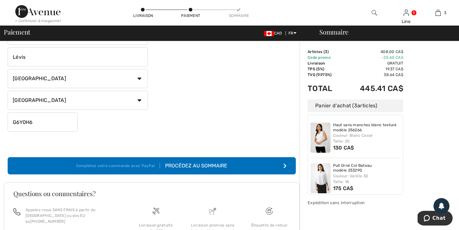
type input "G6Y0H6"
click at [280, 165] on button "Complétez votre commande avec PayPal Procédez au sommaire" at bounding box center [152, 165] width 288 height 17
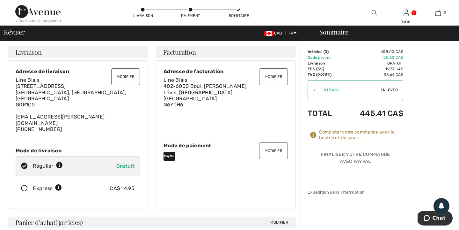
click at [129, 75] on button "Modifier" at bounding box center [125, 76] width 29 height 17
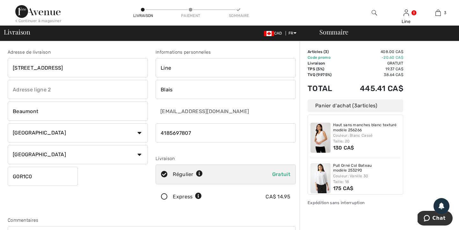
drag, startPoint x: 48, startPoint y: 68, endPoint x: 0, endPoint y: 67, distance: 48.5
click at [0, 67] on div "Adresse de livraison [STREET_ADDRESS] [GEOGRAPHIC_DATA] Pays [GEOGRAPHIC_DATA] …" at bounding box center [229, 234] width 459 height 386
type input "402-6000 Boul. [PERSON_NAME]"
drag, startPoint x: 45, startPoint y: 111, endPoint x: 0, endPoint y: 110, distance: 45.3
click at [0, 111] on div "Adresse de livraison 402-6000 Boul. [PERSON_NAME] [GEOGRAPHIC_DATA] Pays [GEOGR…" at bounding box center [229, 234] width 459 height 386
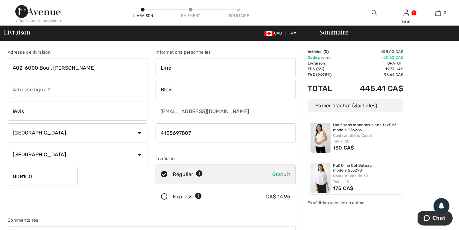
type input "Lévis"
type input "402"
click at [33, 177] on input "G0R1C0" at bounding box center [43, 175] width 70 height 19
drag, startPoint x: 33, startPoint y: 177, endPoint x: 0, endPoint y: 177, distance: 32.8
click at [0, 177] on div "Adresse de livraison 402-6000 Boul. [PERSON_NAME] 402 [GEOGRAPHIC_DATA] Pays [G…" at bounding box center [229, 234] width 459 height 386
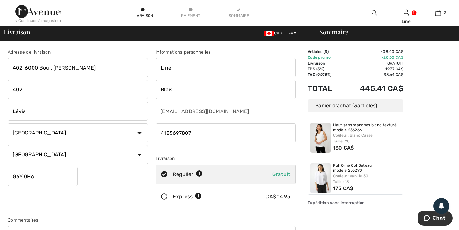
type input "G6Y0H6"
drag, startPoint x: 30, startPoint y: 90, endPoint x: 0, endPoint y: 94, distance: 29.9
click at [0, 94] on div "Adresse de livraison 402-6000 Boul. [PERSON_NAME] 402 [GEOGRAPHIC_DATA] Pays [G…" at bounding box center [229, 234] width 459 height 386
type input "4"
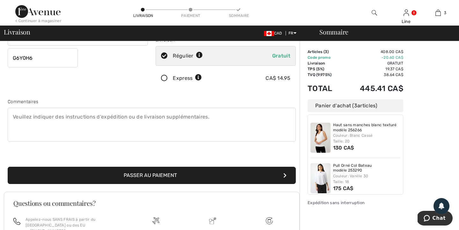
scroll to position [131, 0]
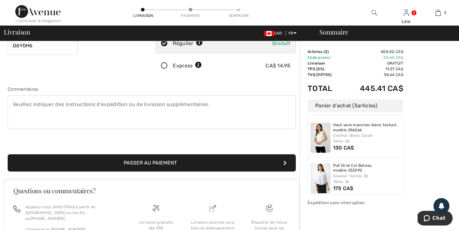
click at [148, 158] on button "Passer au paiement" at bounding box center [152, 162] width 288 height 17
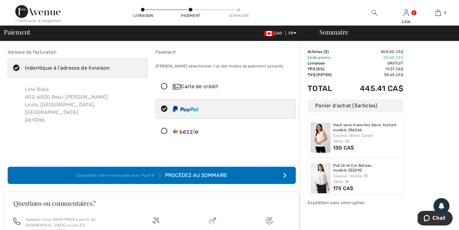
click at [195, 83] on div "Carte de crédit" at bounding box center [232, 87] width 119 height 8
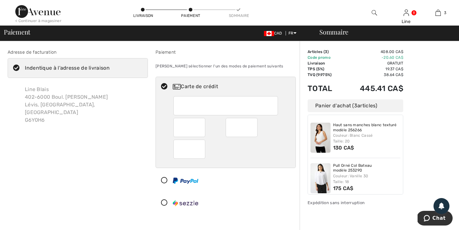
click at [164, 179] on icon at bounding box center [164, 180] width 17 height 7
radio input "true"
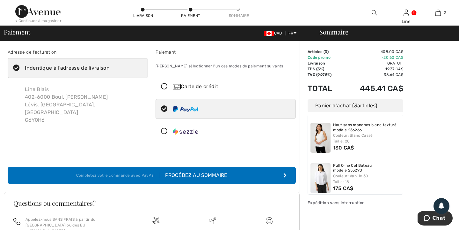
click at [205, 175] on div "Procédez au sommaire" at bounding box center [193, 175] width 67 height 8
click at [165, 85] on icon at bounding box center [164, 86] width 17 height 7
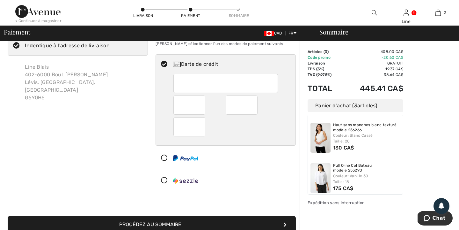
scroll to position [21, 0]
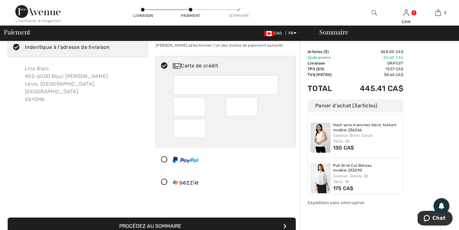
click at [164, 158] on icon at bounding box center [164, 159] width 17 height 7
radio input "true"
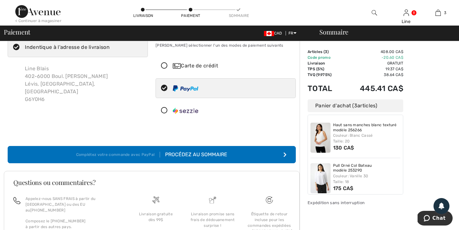
click at [283, 153] on icon "submit" at bounding box center [284, 154] width 3 height 5
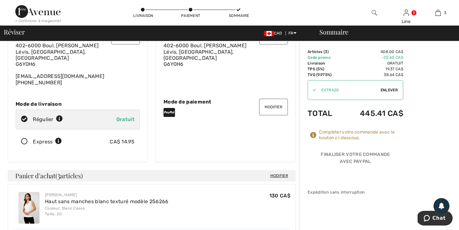
scroll to position [41, 0]
click at [273, 105] on button "Modifier" at bounding box center [273, 106] width 29 height 17
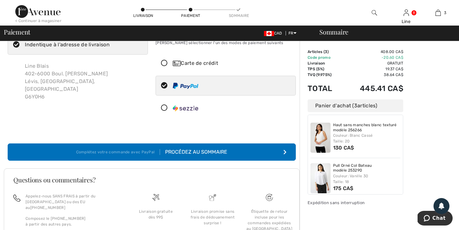
click at [196, 62] on div "Carte de crédit" at bounding box center [232, 63] width 119 height 8
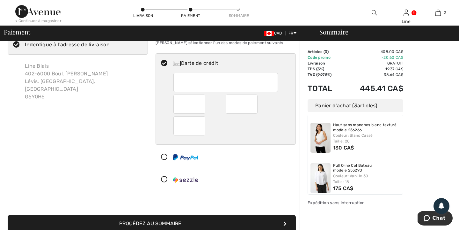
click at [191, 157] on img at bounding box center [186, 157] width 26 height 6
radio input "true"
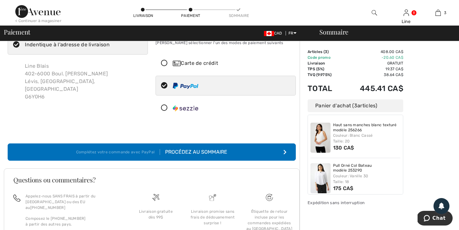
click at [179, 61] on img at bounding box center [177, 63] width 8 height 5
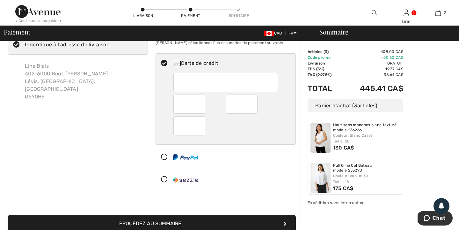
click at [275, 172] on div at bounding box center [223, 179] width 135 height 19
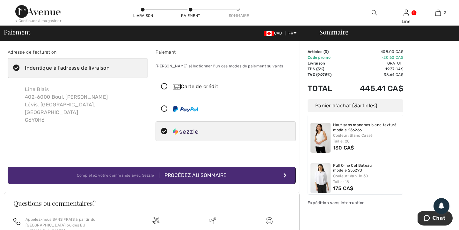
click at [164, 85] on icon at bounding box center [164, 86] width 17 height 7
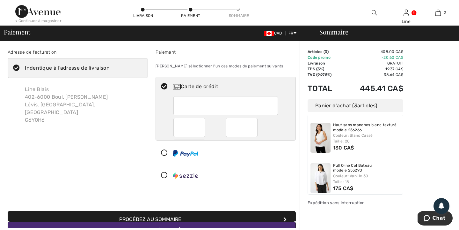
click at [164, 85] on icon at bounding box center [164, 86] width 17 height 7
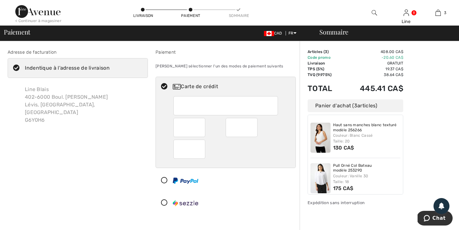
click at [238, 191] on div "Carte de crédit" at bounding box center [226, 145] width 140 height 136
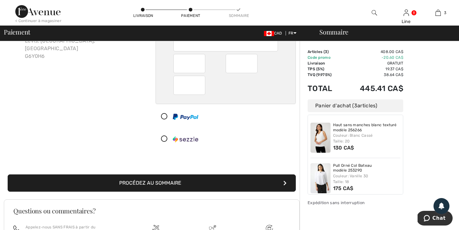
scroll to position [65, 0]
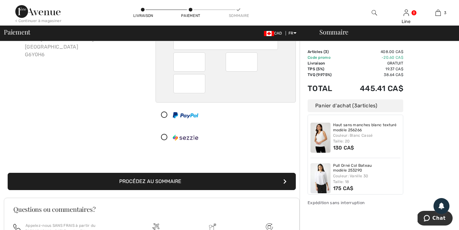
click at [157, 179] on button "Procédez au sommaire" at bounding box center [152, 180] width 288 height 17
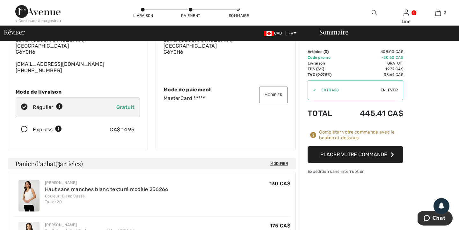
scroll to position [55, 0]
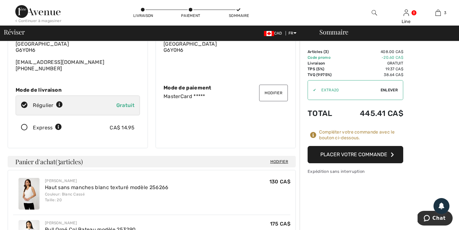
click at [24, 124] on icon at bounding box center [24, 127] width 17 height 7
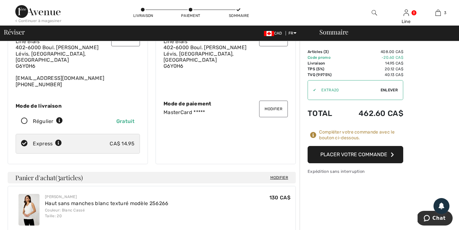
scroll to position [34, 0]
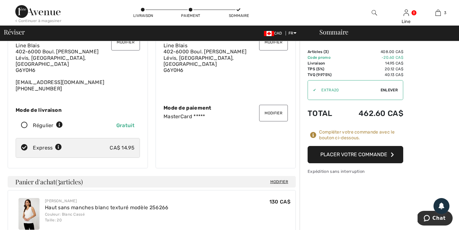
click at [359, 154] on button "Placer votre commande" at bounding box center [356, 154] width 96 height 17
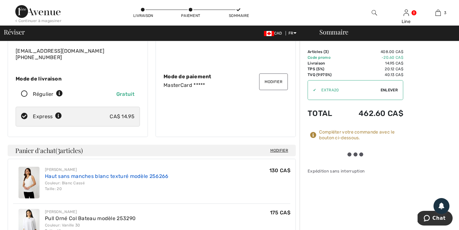
scroll to position [66, 0]
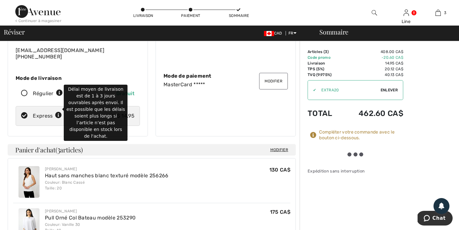
click at [58, 112] on icon at bounding box center [58, 115] width 7 height 7
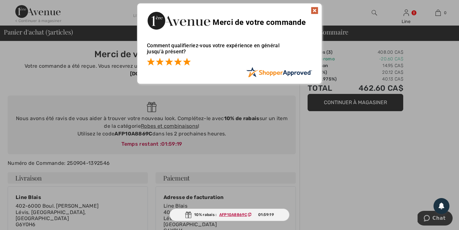
click at [188, 59] on span at bounding box center [187, 62] width 8 height 8
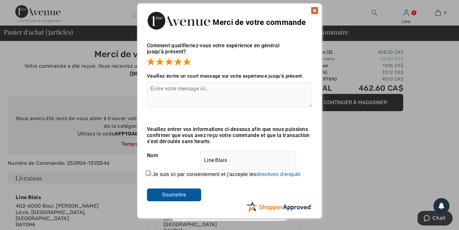
click at [148, 171] on input "Je suis ici par consentement et j'accepte les En soumettant une évaluation, vou…" at bounding box center [149, 173] width 4 height 4
checkbox input "true"
click at [178, 193] on input "Soumettre" at bounding box center [174, 194] width 54 height 13
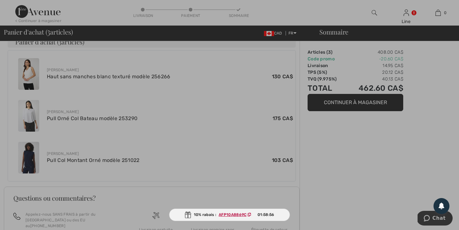
scroll to position [248, 0]
